Goal: Transaction & Acquisition: Book appointment/travel/reservation

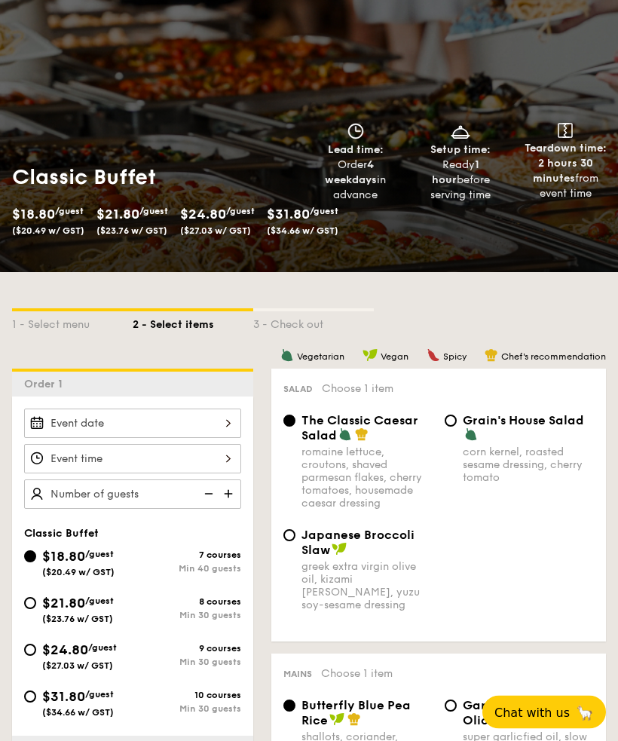
scroll to position [100, 0]
click at [553, 422] on span "Grain's House Salad" at bounding box center [523, 420] width 121 height 14
click at [457, 422] on input "Grain's House Salad corn kernel, roasted sesame dressing, cherry tomato" at bounding box center [451, 421] width 12 height 12
radio input "true"
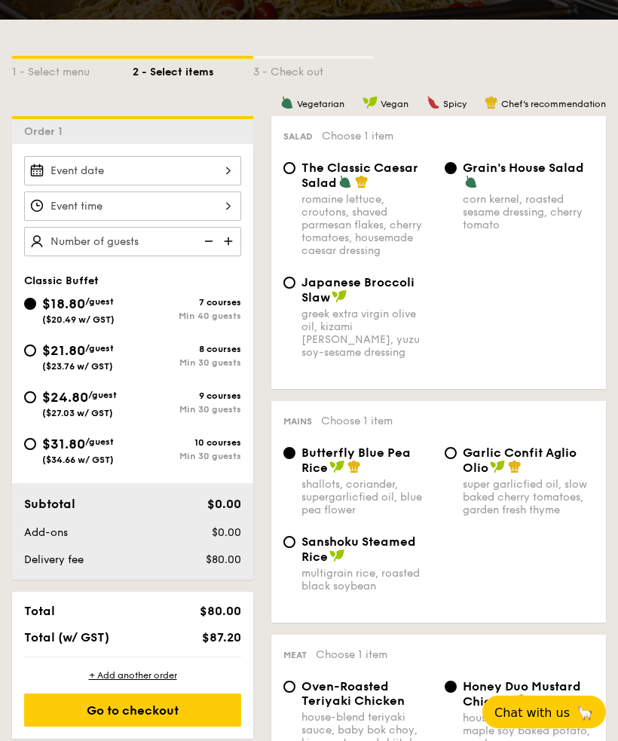
scroll to position [352, 0]
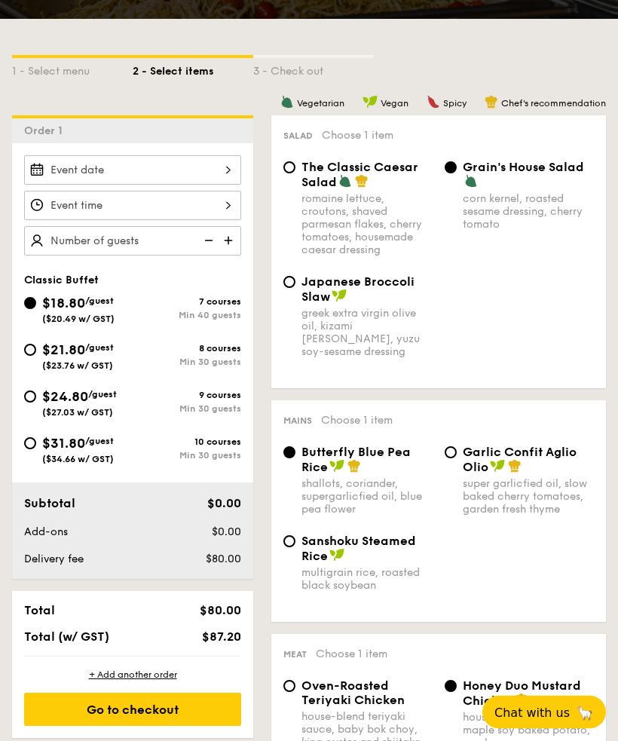
click at [502, 469] on img at bounding box center [497, 467] width 15 height 14
click at [457, 459] on input "Garlic Confit Aglio Olio super garlicfied oil, slow baked cherry tomatoes, gard…" at bounding box center [451, 453] width 12 height 12
radio input "true"
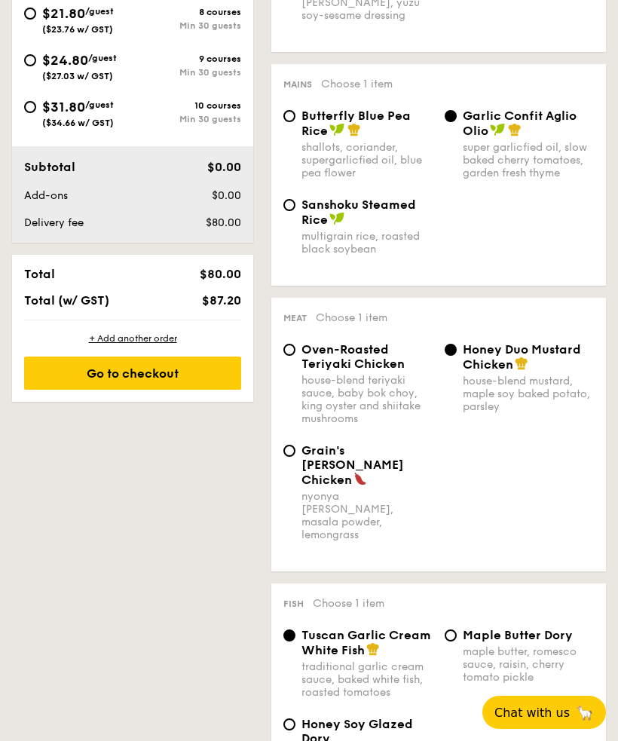
scroll to position [694, 0]
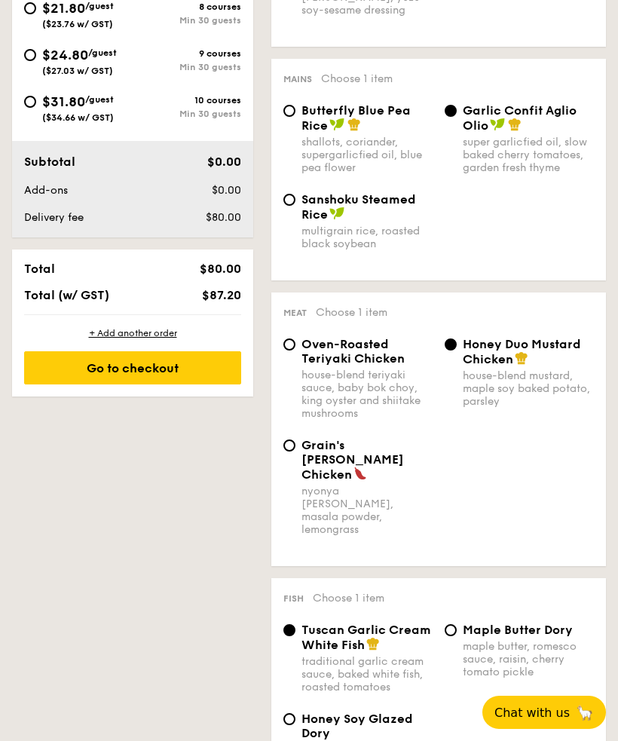
click at [454, 351] on input "Honey Duo Mustard Chicken house-blend mustard, maple soy baked potato, parsley" at bounding box center [451, 345] width 12 height 12
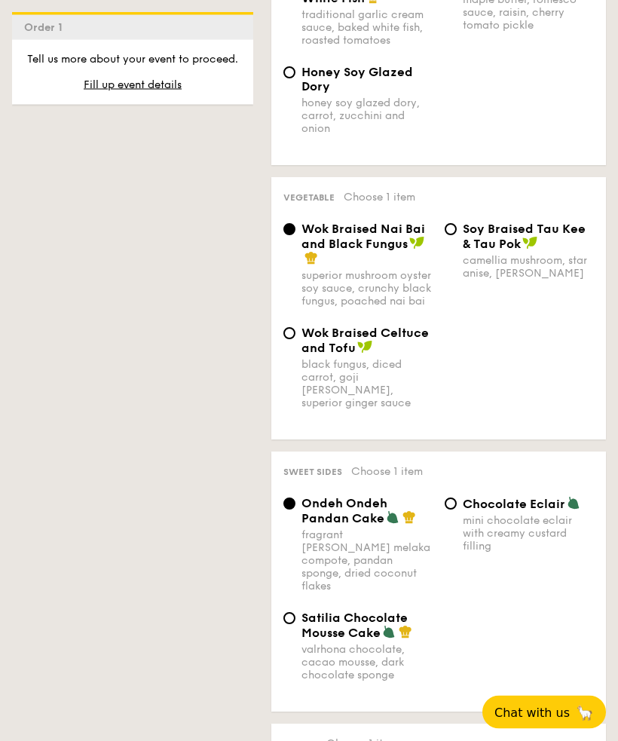
scroll to position [1342, 0]
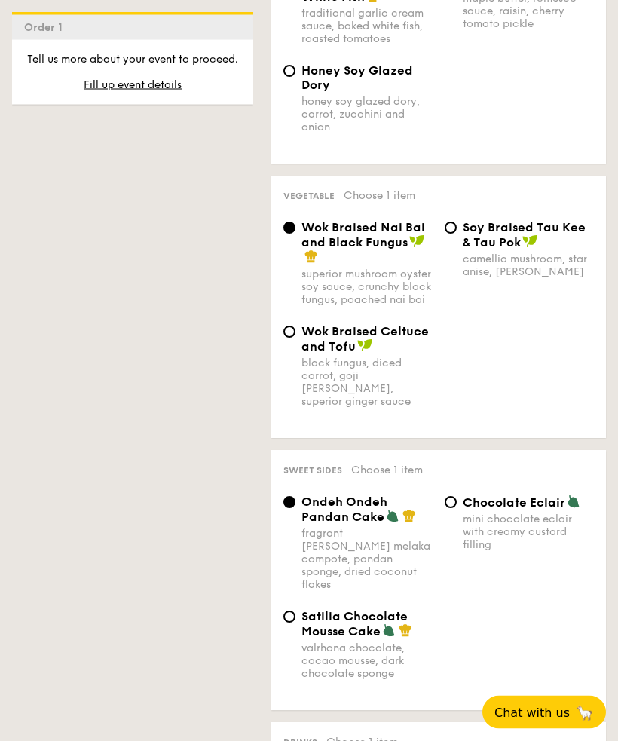
click at [384, 624] on img at bounding box center [389, 631] width 14 height 14
click at [296, 612] on input "Satilia Chocolate Mousse Cake valrhona chocolate, cacao mousse, dark chocolate …" at bounding box center [290, 618] width 12 height 12
radio input "true"
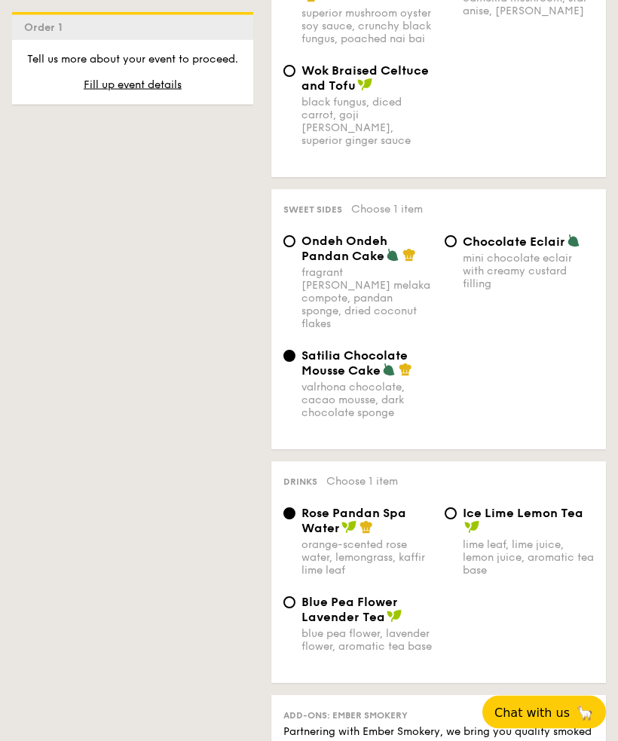
scroll to position [1604, 0]
click at [565, 506] on span "Ice Lime Lemon Tea" at bounding box center [523, 513] width 121 height 14
click at [457, 507] on input "Ice Lime Lemon Tea lime leaf, lime juice, lemon juice, aromatic tea base" at bounding box center [451, 513] width 12 height 12
radio input "true"
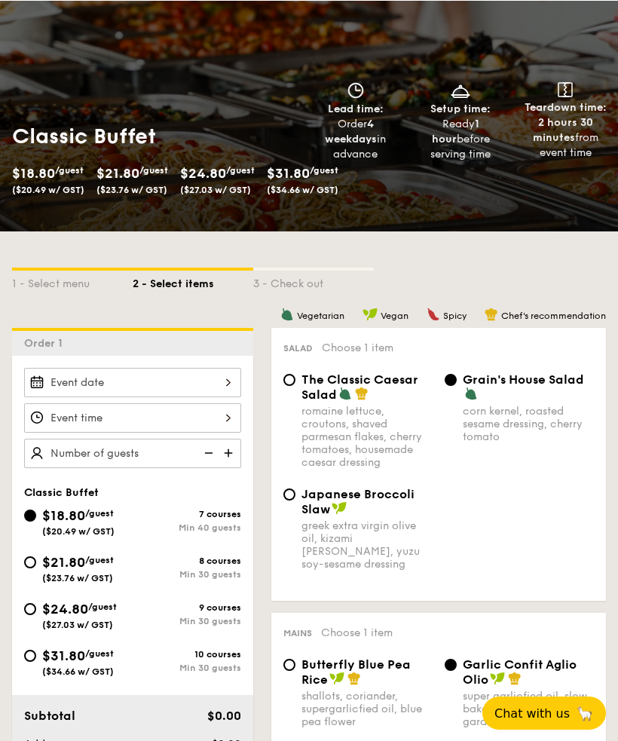
scroll to position [140, 0]
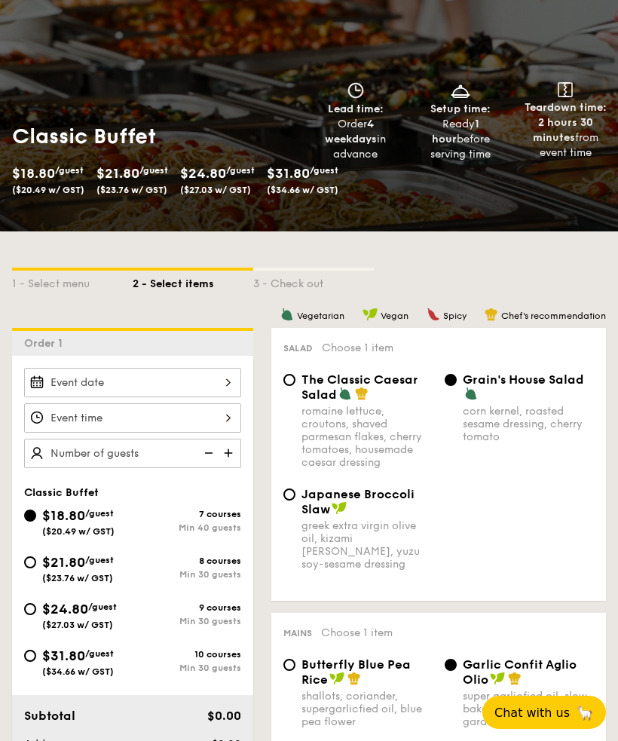
click at [216, 376] on div at bounding box center [132, 382] width 217 height 29
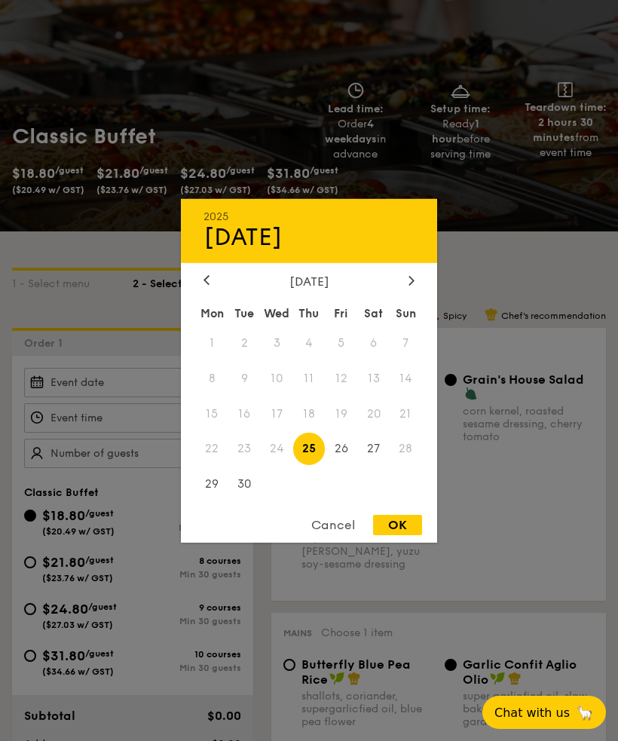
click at [373, 465] on span "27" at bounding box center [373, 449] width 32 height 32
click at [245, 501] on span "30" at bounding box center [244, 484] width 32 height 32
click at [407, 535] on div "OK" at bounding box center [397, 525] width 49 height 20
type input "[DATE]"
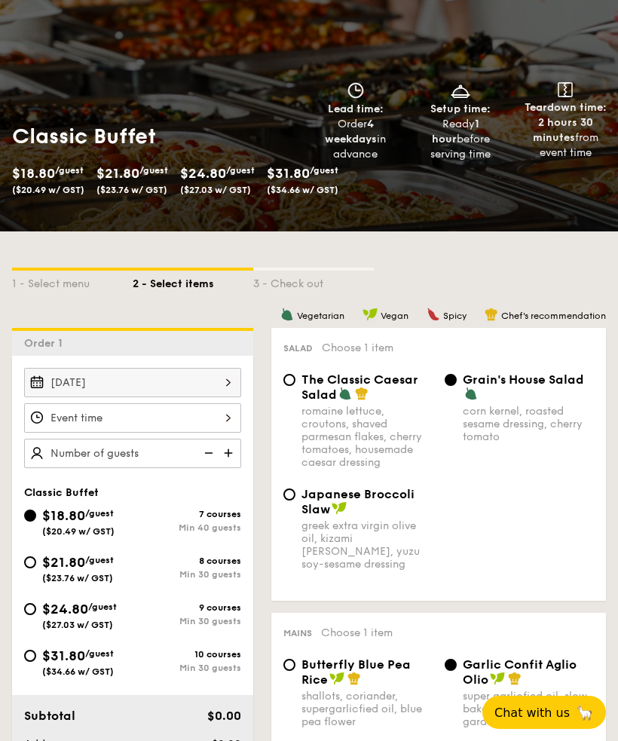
click at [199, 422] on div at bounding box center [132, 417] width 217 height 29
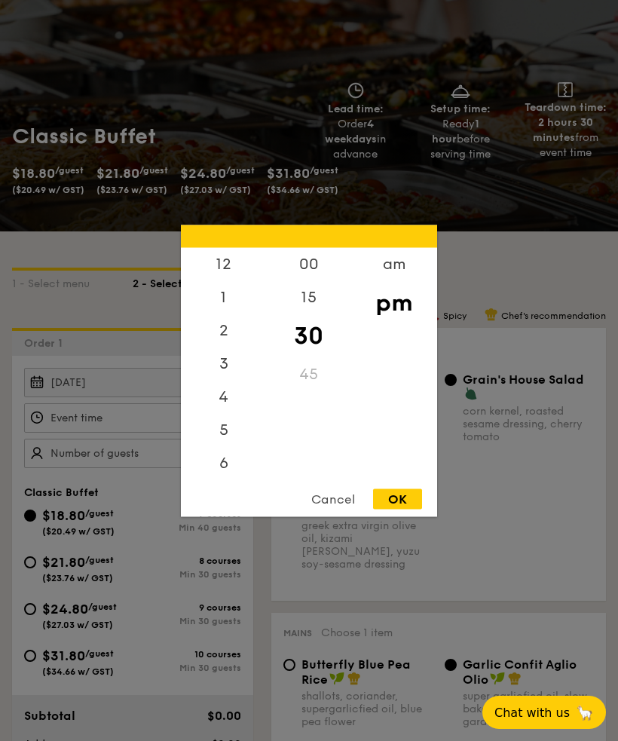
scroll to position [72, 0]
click at [393, 509] on div "OK" at bounding box center [397, 499] width 49 height 20
type input "7:30PM"
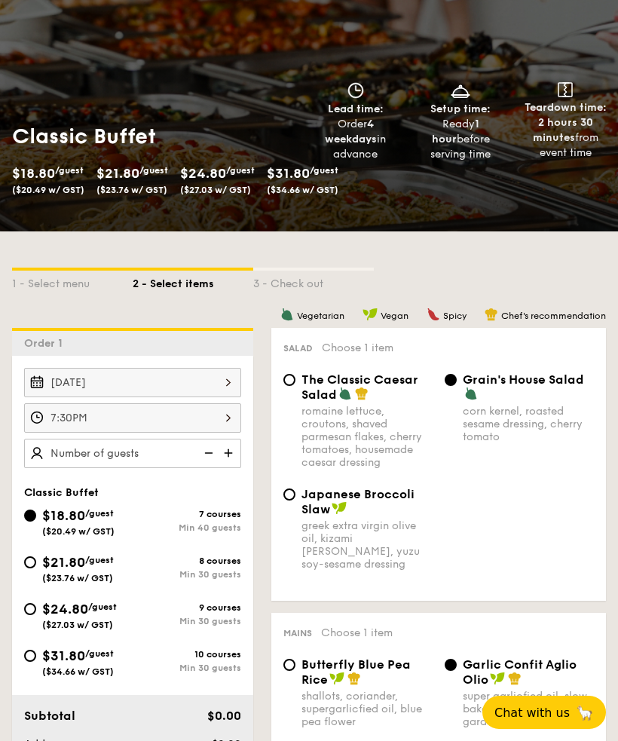
click at [214, 417] on div "7:30PM" at bounding box center [132, 417] width 217 height 29
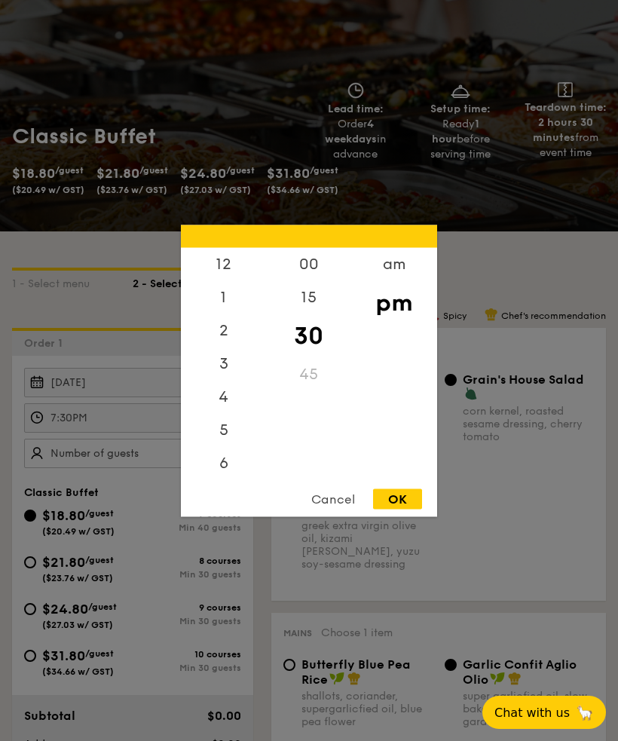
scroll to position [0, 0]
click at [400, 509] on div "OK" at bounding box center [397, 499] width 49 height 20
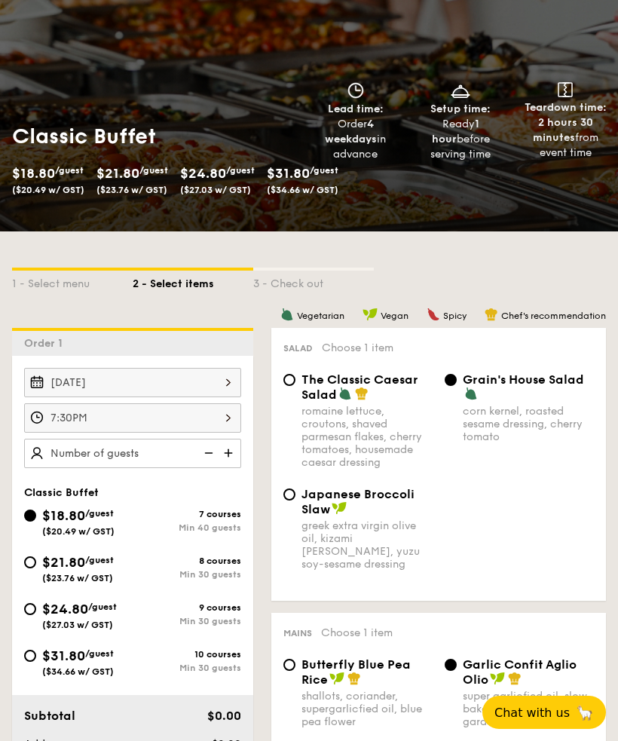
click at [235, 451] on img at bounding box center [230, 453] width 23 height 29
type input "40 guests"
click at [201, 455] on img at bounding box center [207, 453] width 23 height 29
click at [208, 453] on img at bounding box center [207, 453] width 23 height 29
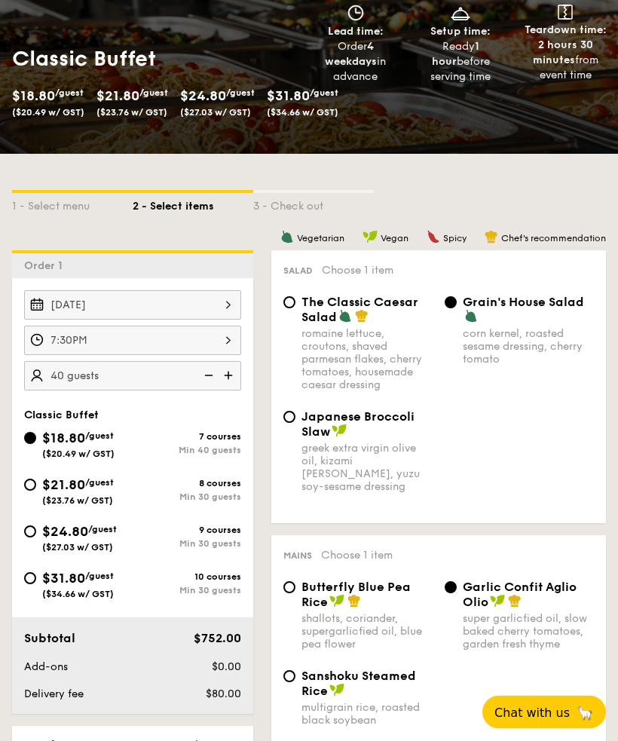
scroll to position [218, 0]
click at [32, 491] on input "$21.80 /guest ($23.76 w/ GST) 8 courses Min 30 guests" at bounding box center [30, 485] width 12 height 12
radio input "true"
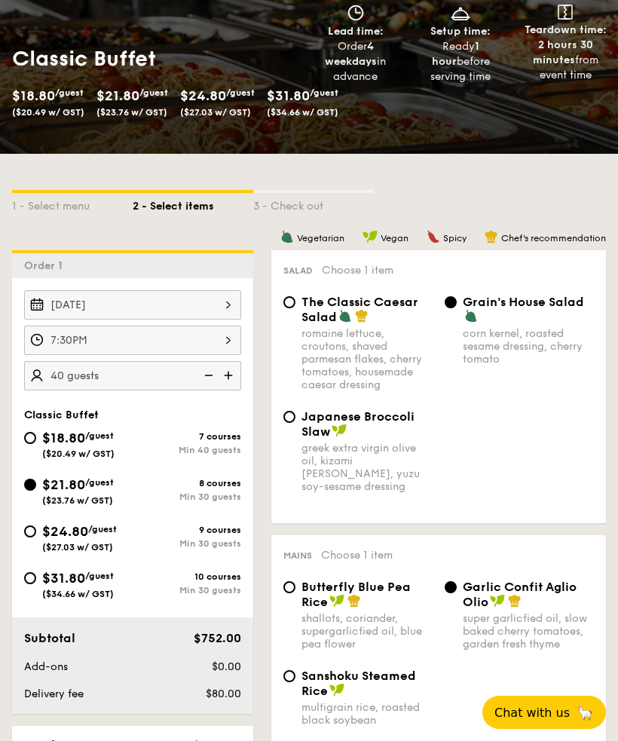
radio input "true"
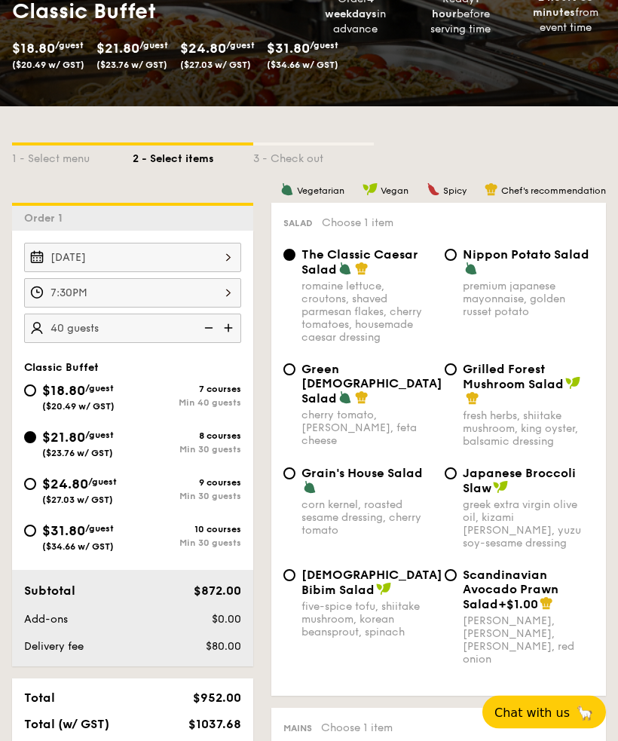
scroll to position [266, 0]
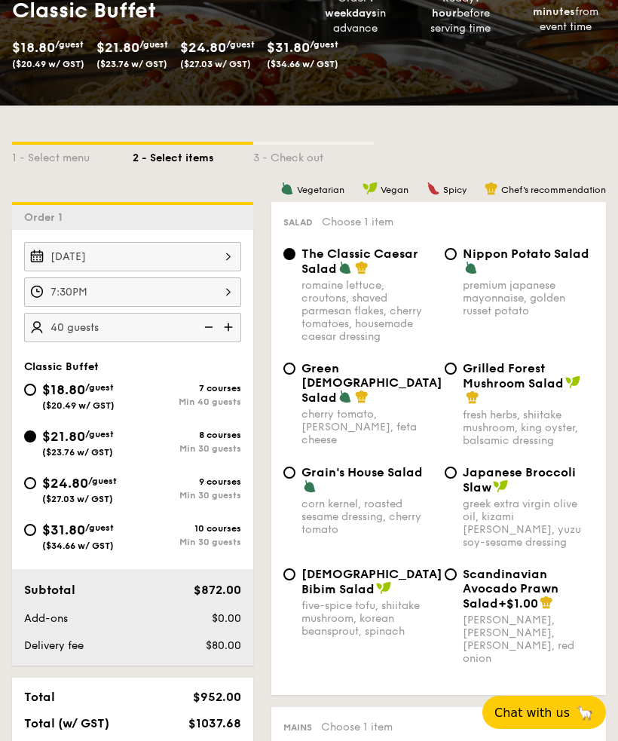
click at [516, 376] on span "Grilled Forest Mushroom Salad" at bounding box center [513, 375] width 101 height 29
click at [457, 375] on input "Grilled Forest Mushroom Salad fresh herbs, shiitake mushroom, king oyster, bals…" at bounding box center [451, 369] width 12 height 12
radio input "true"
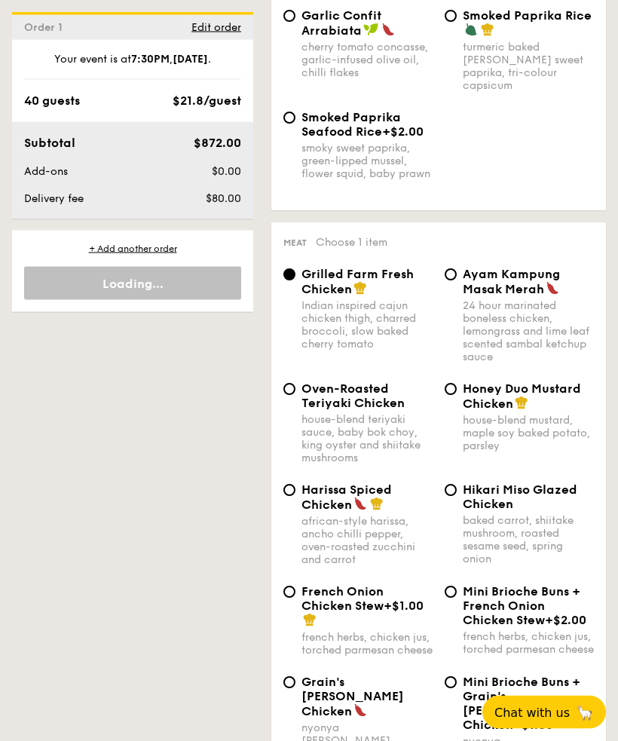
scroll to position [1289, 0]
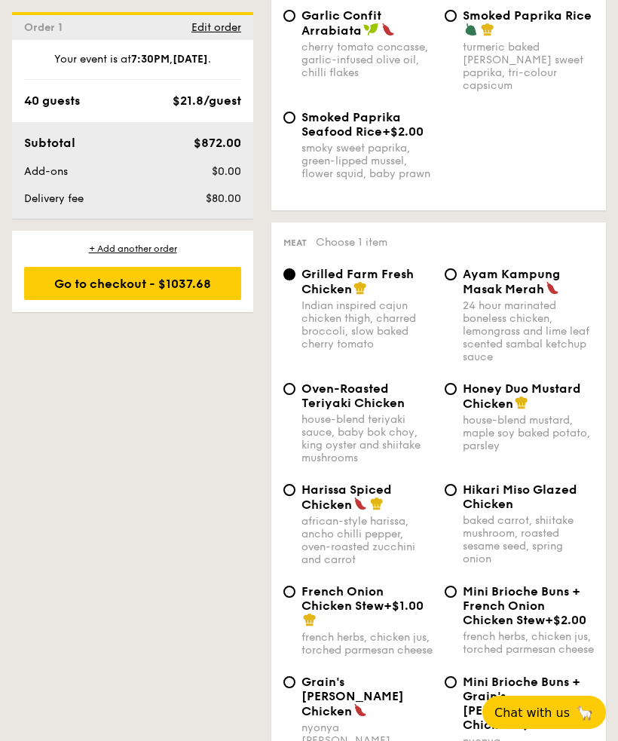
click at [471, 391] on span "Honey Duo Mustard Chicken" at bounding box center [522, 396] width 118 height 29
click at [457, 391] on input "Honey Duo Mustard Chicken house-blend mustard, maple soy baked potato, parsley" at bounding box center [451, 389] width 12 height 12
radio input "true"
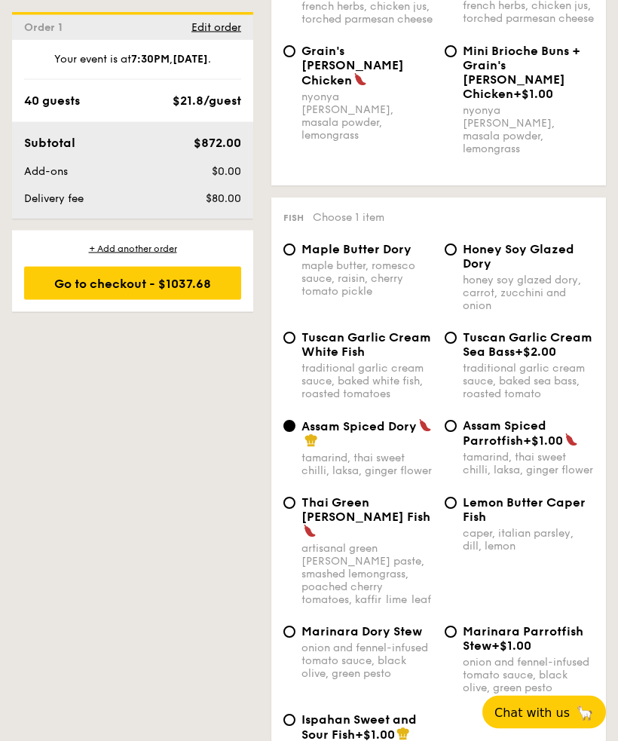
scroll to position [1921, 0]
click at [380, 337] on div "Tuscan Garlic Cream White Fish" at bounding box center [367, 344] width 131 height 29
click at [296, 337] on input "Tuscan Garlic Cream White Fish traditional garlic cream sauce, baked white fish…" at bounding box center [290, 338] width 12 height 12
radio input "true"
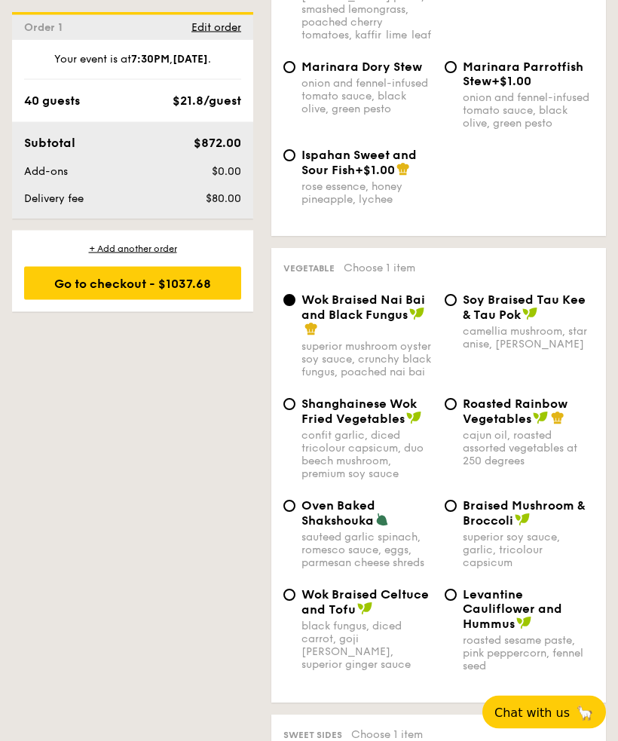
scroll to position [2486, 0]
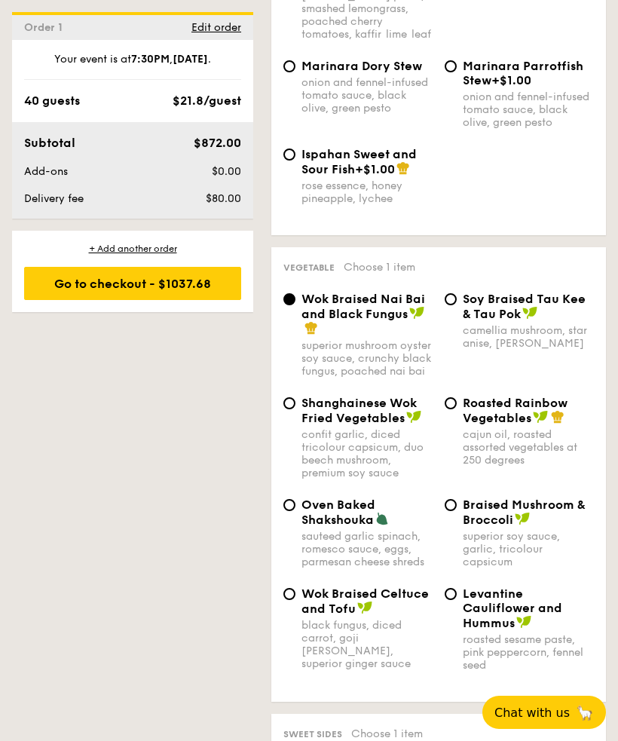
click at [533, 424] on img at bounding box center [540, 417] width 15 height 14
click at [457, 409] on input "Roasted Rainbow Vegetables cajun oil, roasted assorted vegetables at 250 degrees" at bounding box center [451, 403] width 12 height 12
radio input "true"
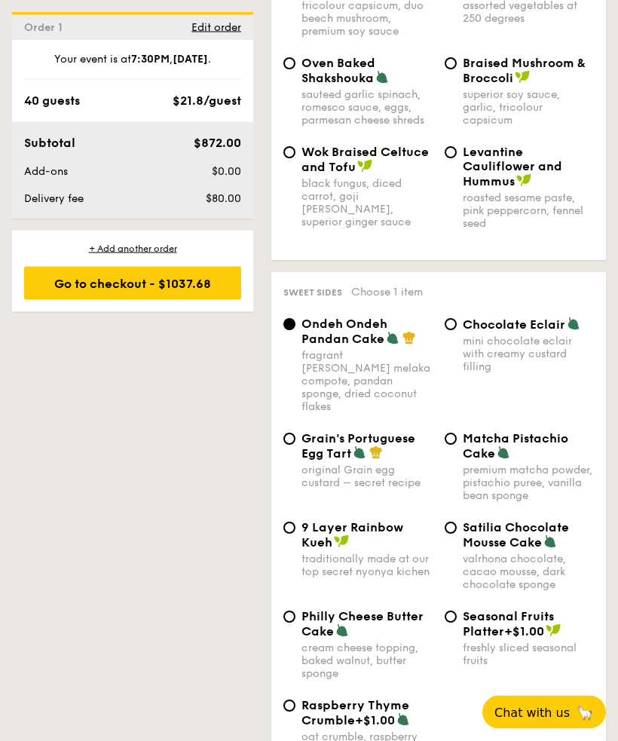
scroll to position [2928, 0]
click at [375, 456] on img at bounding box center [376, 453] width 14 height 14
click at [296, 445] on input "Grain's Portuguese Egg Tart original Grain egg custard – secret recipe" at bounding box center [290, 439] width 12 height 12
radio input "true"
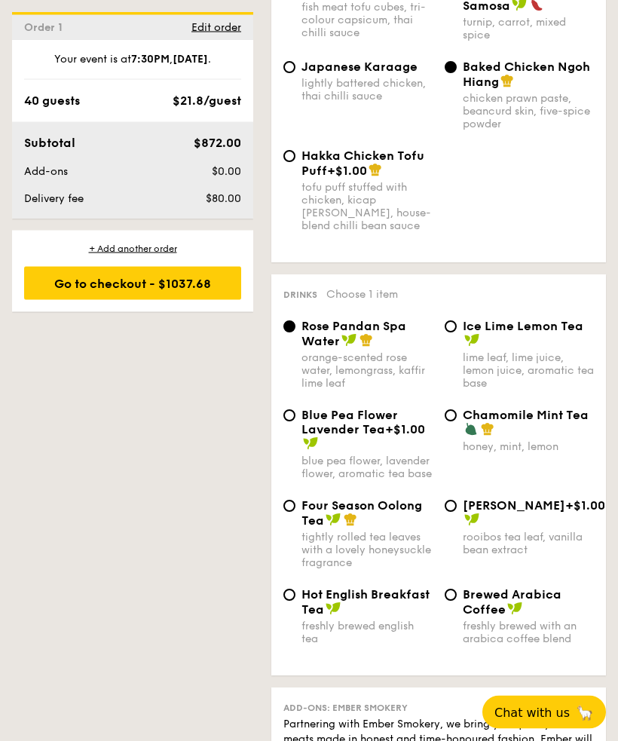
scroll to position [3864, 0]
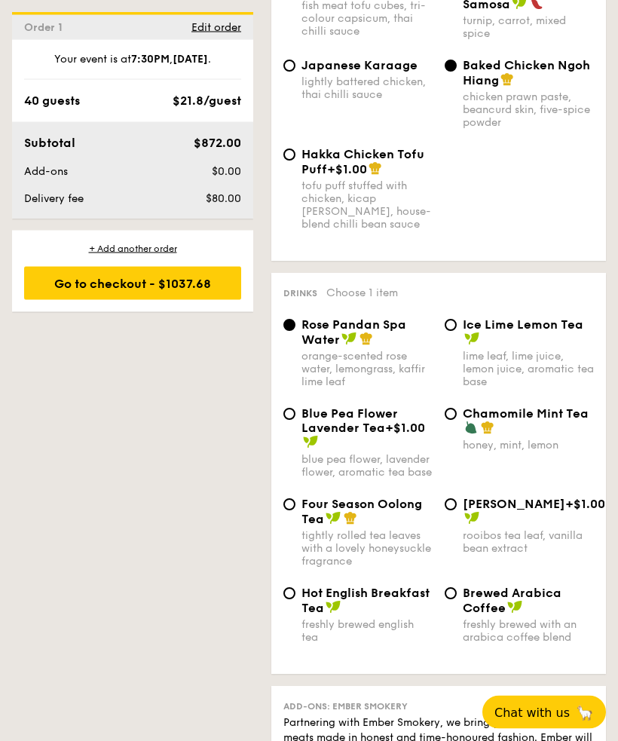
click at [521, 348] on div "Ice Lime Lemon Tea" at bounding box center [528, 332] width 131 height 29
click at [457, 332] on input "Ice Lime Lemon Tea lime leaf, lime juice, lemon juice, aromatic tea base" at bounding box center [451, 326] width 12 height 12
radio input "true"
click at [293, 511] on input "Four Season Oolong Tea tightly rolled tea leaves with a lovely honeysuckle frag…" at bounding box center [290, 505] width 12 height 12
radio input "true"
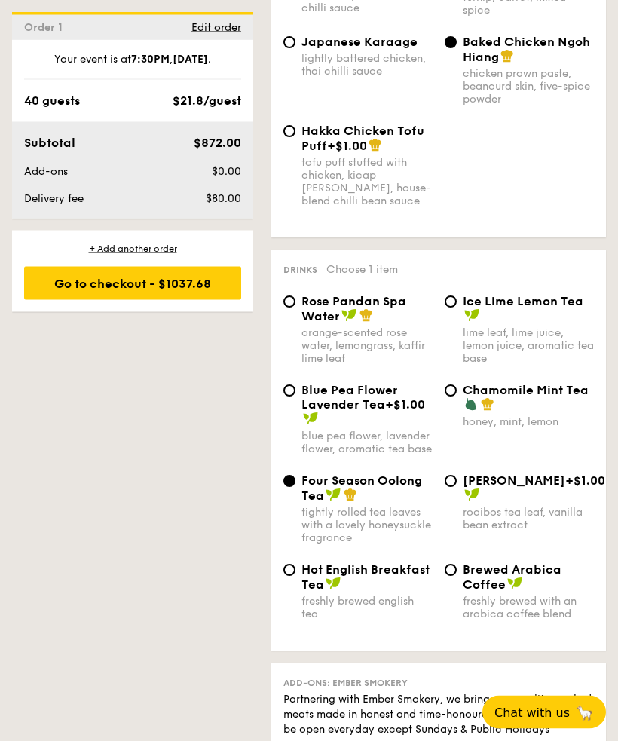
scroll to position [3889, 0]
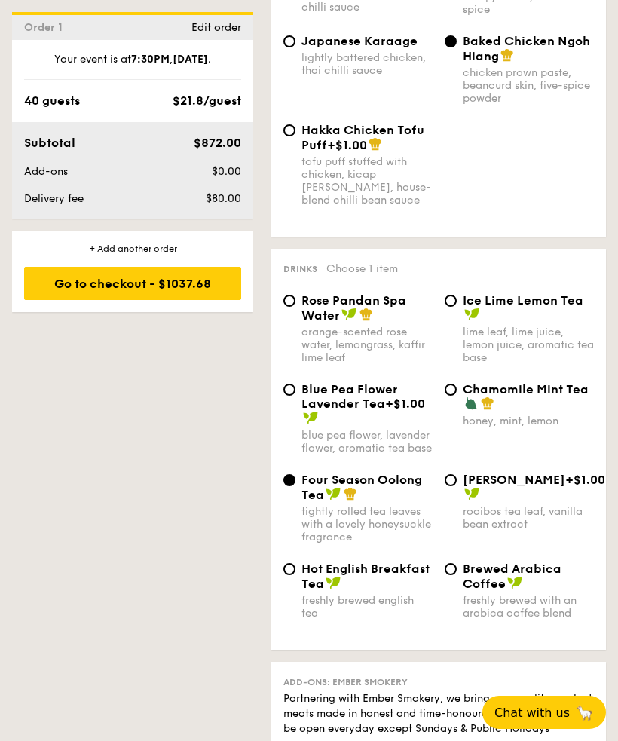
click at [556, 308] on span "Ice Lime Lemon Tea" at bounding box center [523, 300] width 121 height 14
click at [457, 307] on input "Ice Lime Lemon Tea lime leaf, lime juice, lemon juice, aromatic tea base" at bounding box center [451, 301] width 12 height 12
radio input "true"
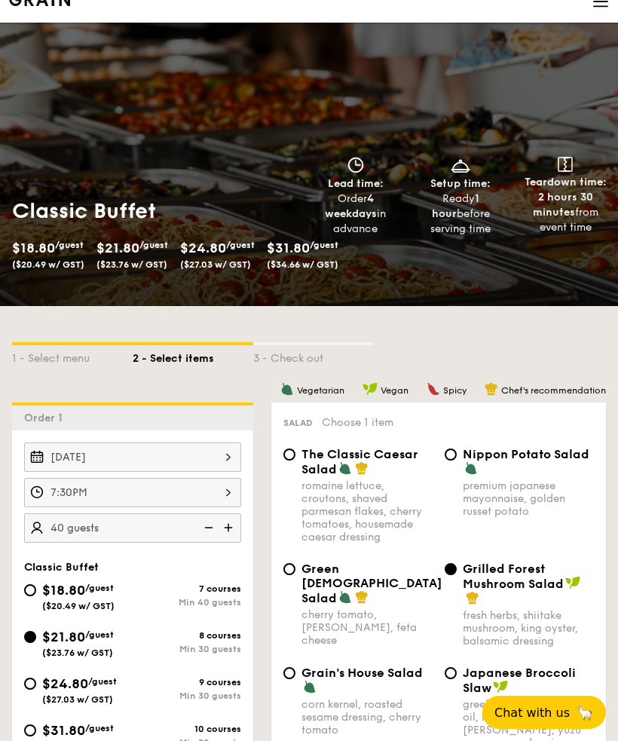
scroll to position [43, 0]
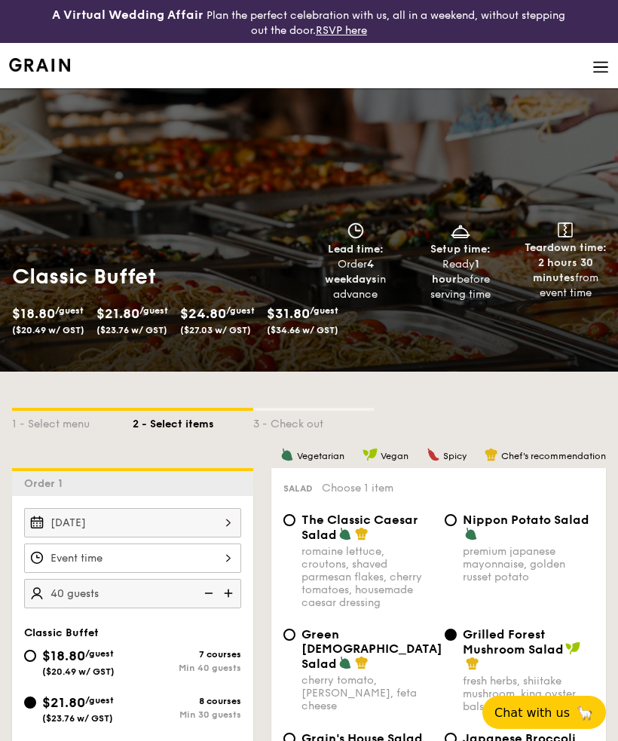
select select
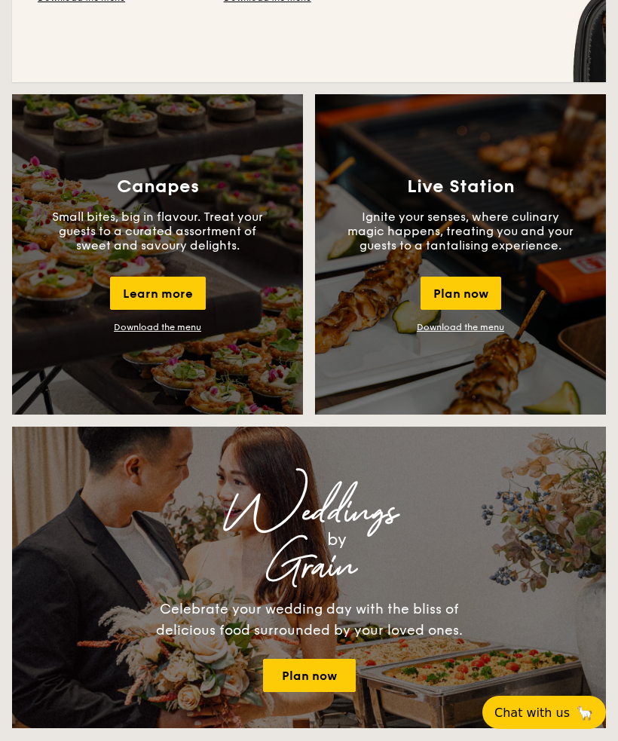
scroll to position [1341, 0]
